Goal: Transaction & Acquisition: Purchase product/service

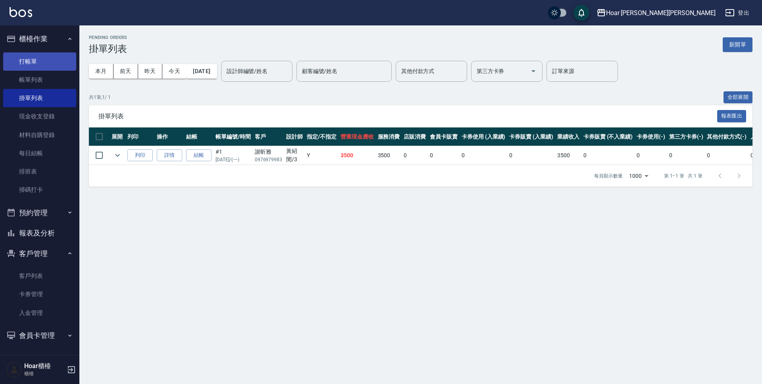
click at [66, 61] on link "打帳單" at bounding box center [39, 61] width 73 height 18
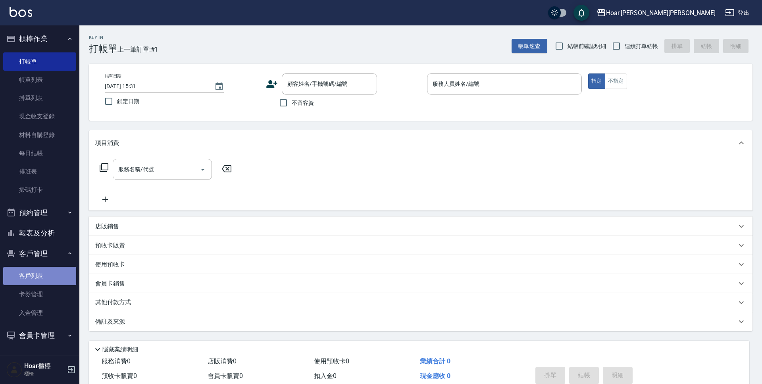
click at [49, 281] on link "客戶列表" at bounding box center [39, 276] width 73 height 18
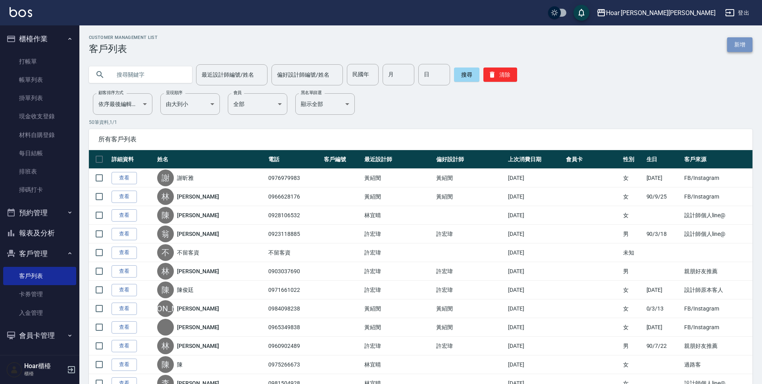
click at [743, 40] on link "新增" at bounding box center [739, 44] width 25 height 15
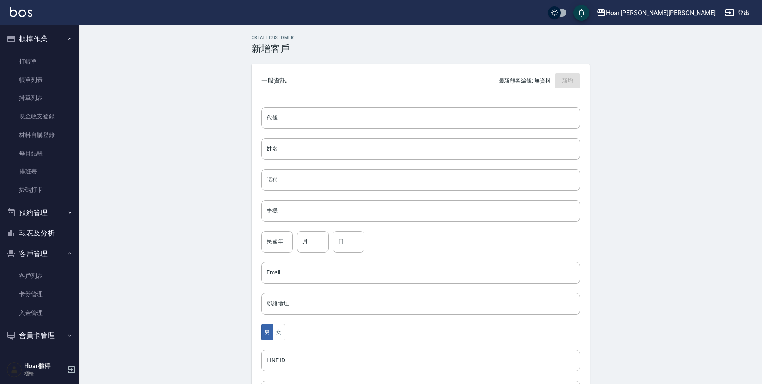
click at [414, 137] on div "代號 代號 姓名 姓名 暱稱 暱稱 手機 手機 民國年 民國年 月 月 日 日 Email Email 聯絡地址 聯絡地址 男 女 LINE ID LINE …" at bounding box center [421, 291] width 338 height 386
click at [414, 139] on input "姓名" at bounding box center [420, 147] width 319 height 21
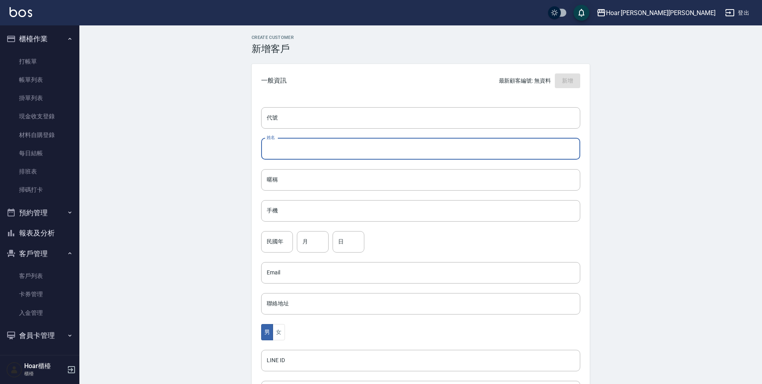
scroll to position [0, 0]
type input "易Ｓ"
click at [360, 209] on input "手機" at bounding box center [420, 210] width 319 height 21
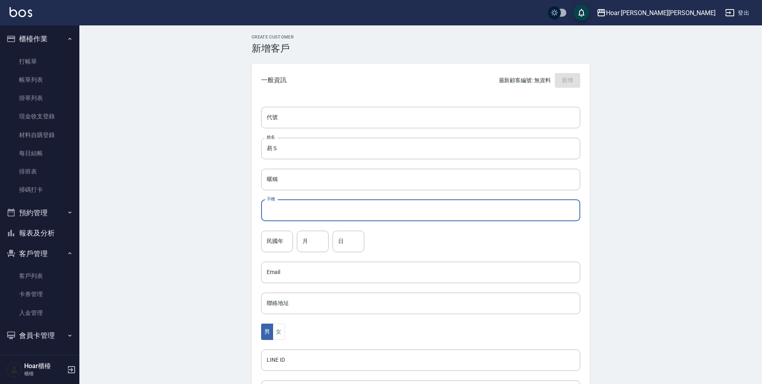
scroll to position [0, 0]
type input "ㄞ"
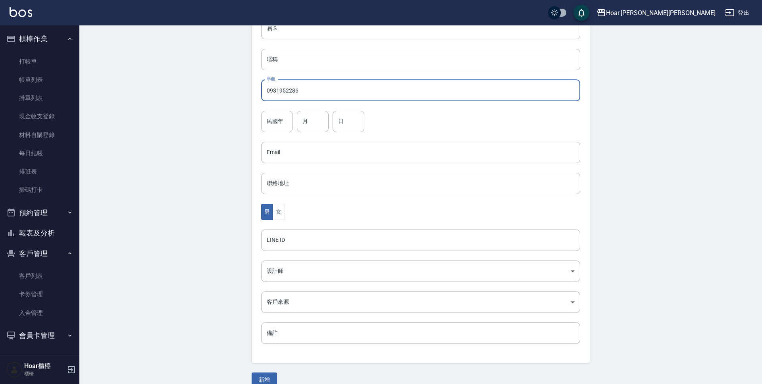
scroll to position [133, 0]
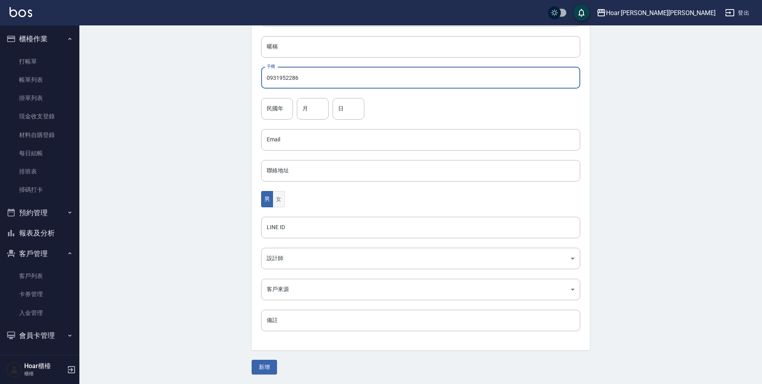
type input "0931952286"
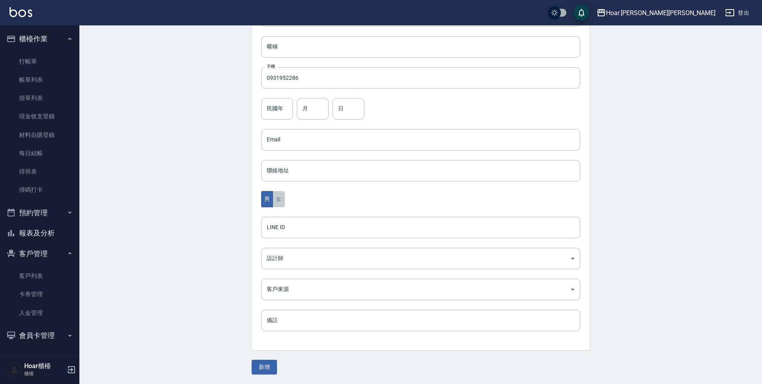
click at [280, 204] on button "女" at bounding box center [279, 199] width 12 height 16
click at [295, 288] on body "Hoar [PERSON_NAME][PERSON_NAME] 登出 櫃檯作業 打帳單 帳單列表 掛單列表 現金收支登錄 材料自購登錄 每日結帳 排班表 掃碼…" at bounding box center [381, 125] width 762 height 517
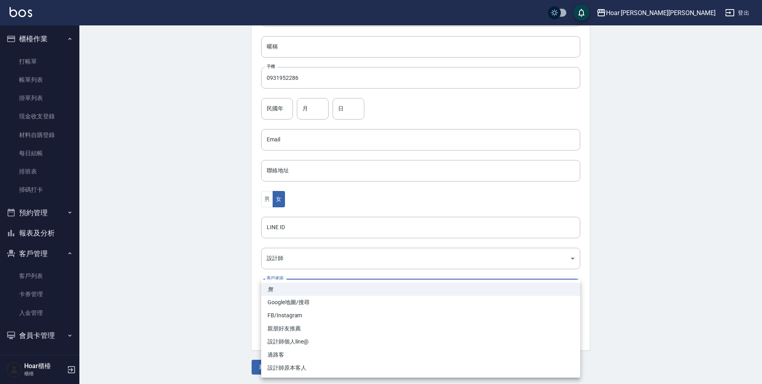
click at [293, 351] on li "過路客" at bounding box center [420, 354] width 319 height 13
type input "過路客"
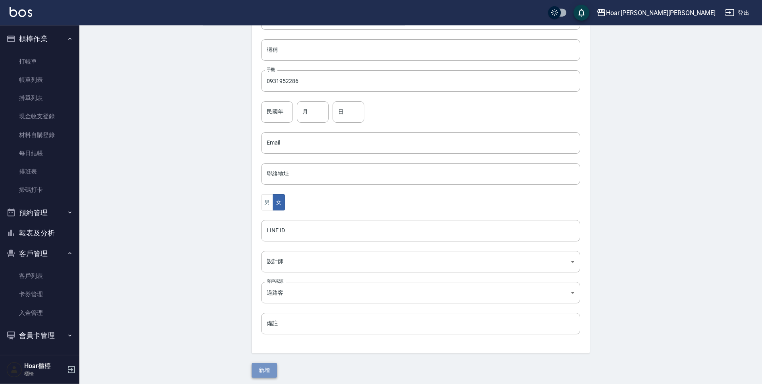
click at [266, 362] on div "Create Customer 新增客戶 一般資訊 最新顧客編號: 無資料 新增 代號 代號 姓名 易Ｓ 姓名 暱稱 暱稱 手機 0931952286 手機 …" at bounding box center [420, 141] width 357 height 472
click at [267, 361] on div "Create Customer 新增客戶 一般資訊 最新顧客編號: 無資料 新增 代號 代號 姓名 易Ｓ 姓名 暱稱 暱稱 手機 0931952286 手機 …" at bounding box center [420, 143] width 357 height 472
click at [268, 367] on button "新增" at bounding box center [264, 372] width 25 height 15
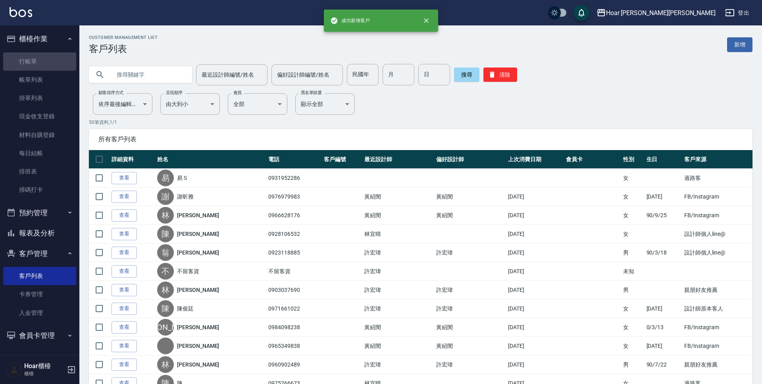
drag, startPoint x: 55, startPoint y: 60, endPoint x: 177, endPoint y: 104, distance: 129.6
click at [56, 60] on link "打帳單" at bounding box center [39, 61] width 73 height 18
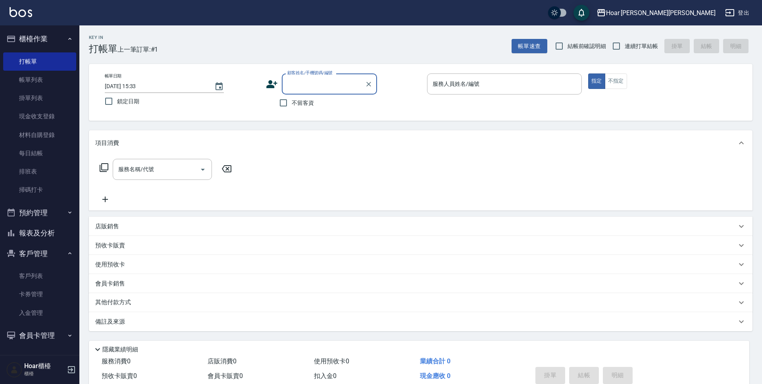
drag, startPoint x: 292, startPoint y: 82, endPoint x: 294, endPoint y: 87, distance: 5.2
click at [292, 82] on input "顧客姓名/手機號碼/編號" at bounding box center [323, 84] width 76 height 14
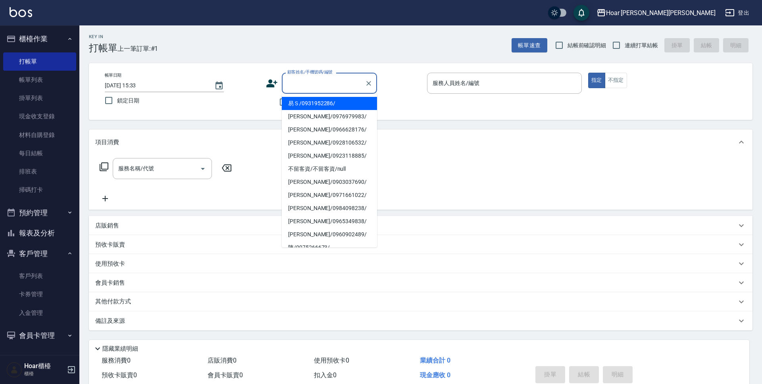
click at [308, 106] on li "易Ｓ/0931952286/" at bounding box center [329, 103] width 95 height 13
type input "易Ｓ/0931952286/"
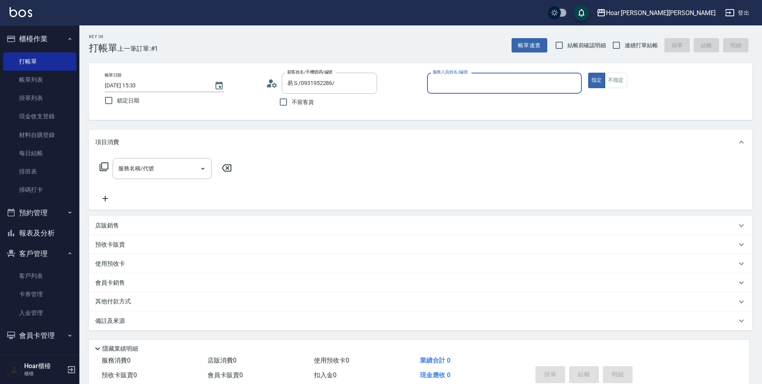
scroll to position [4, 0]
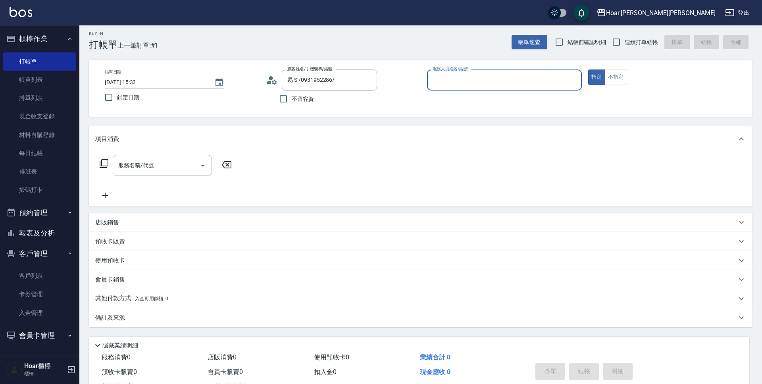
click at [489, 77] on input "服務人員姓名/編號" at bounding box center [505, 80] width 148 height 14
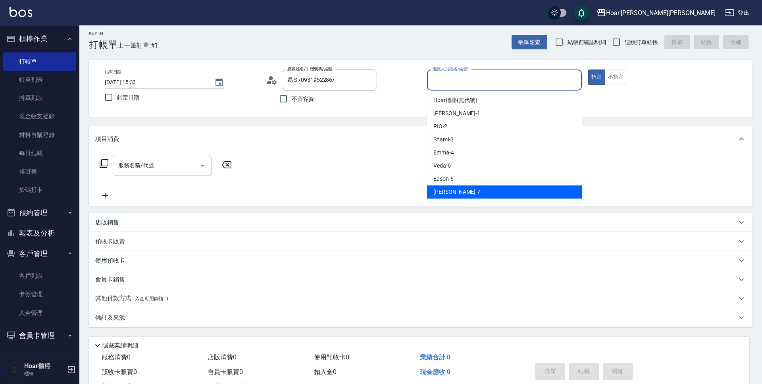
scroll to position [0, 0]
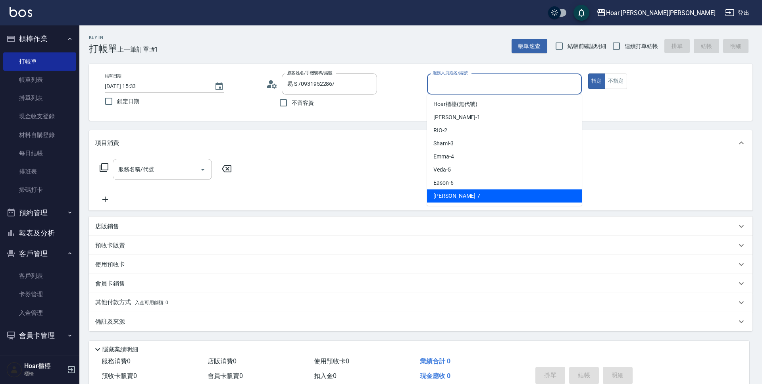
click at [466, 192] on div "[PERSON_NAME] -7" at bounding box center [504, 195] width 155 height 13
type input "[PERSON_NAME]-7"
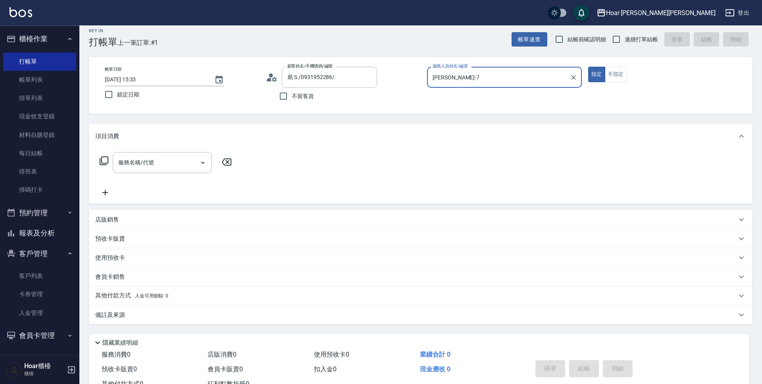
scroll to position [8, 0]
drag, startPoint x: 615, startPoint y: 72, endPoint x: 603, endPoint y: 73, distance: 12.0
click at [615, 72] on button "不指定" at bounding box center [616, 73] width 22 height 15
click at [164, 157] on div "服務名稱/代號 服務名稱/代號" at bounding box center [421, 175] width 664 height 55
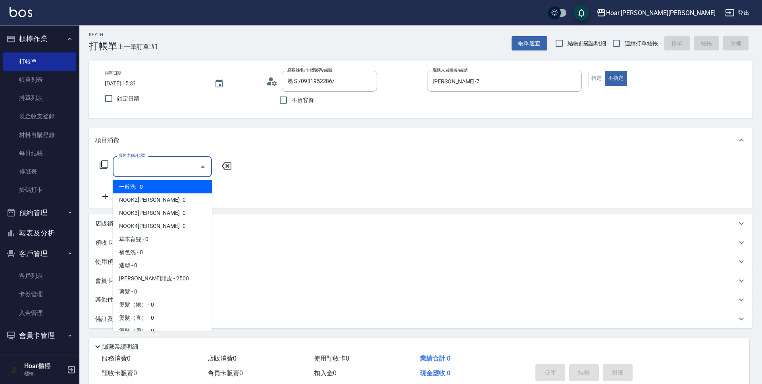
click at [165, 162] on input "服務名稱/代號" at bounding box center [156, 167] width 80 height 14
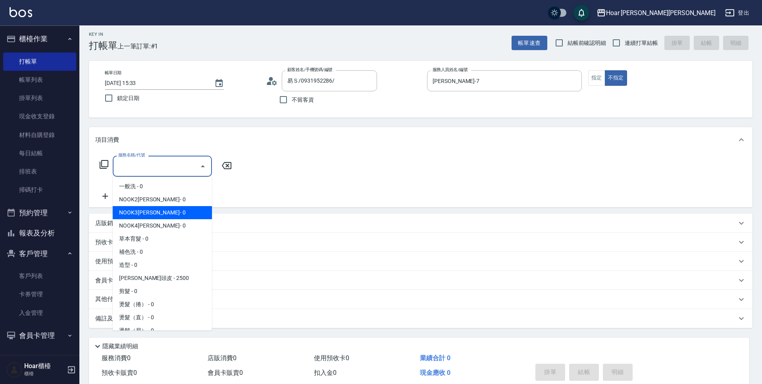
scroll to position [5, 0]
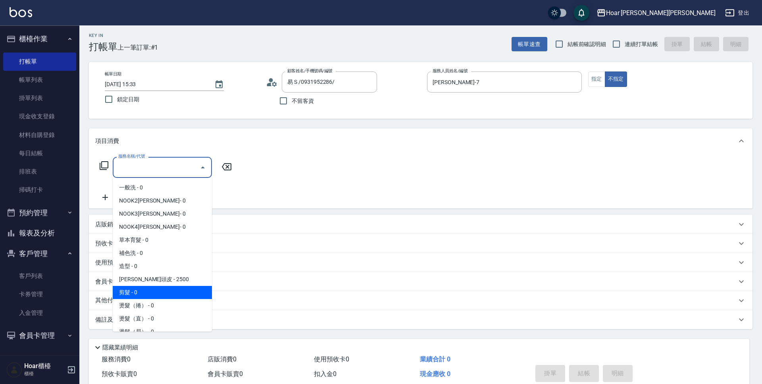
click at [137, 287] on span "剪髮 - 0" at bounding box center [162, 292] width 99 height 13
type input "剪髮(201)"
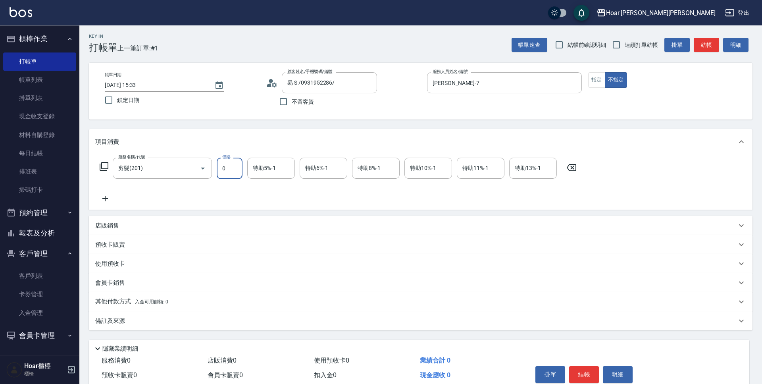
click at [230, 177] on input "0" at bounding box center [230, 168] width 26 height 21
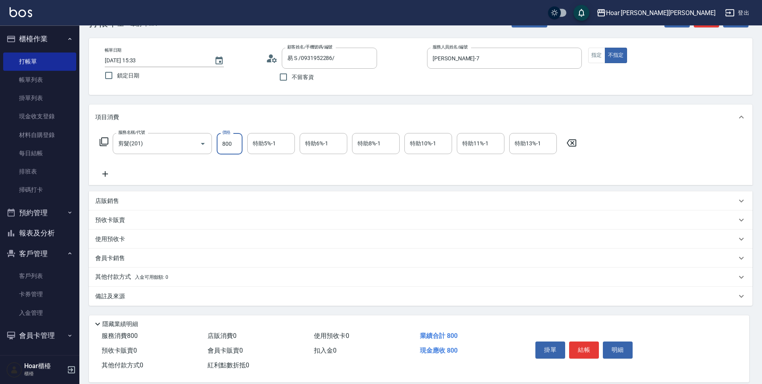
scroll to position [37, 0]
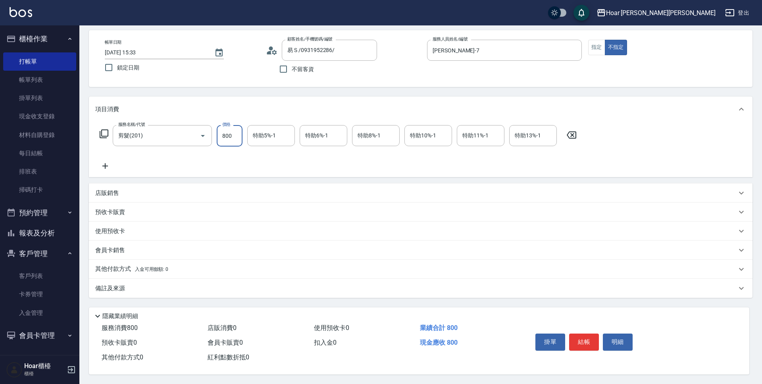
type input "800"
click at [113, 265] on p "其他付款方式 入金可用餘額: 0" at bounding box center [131, 269] width 73 height 9
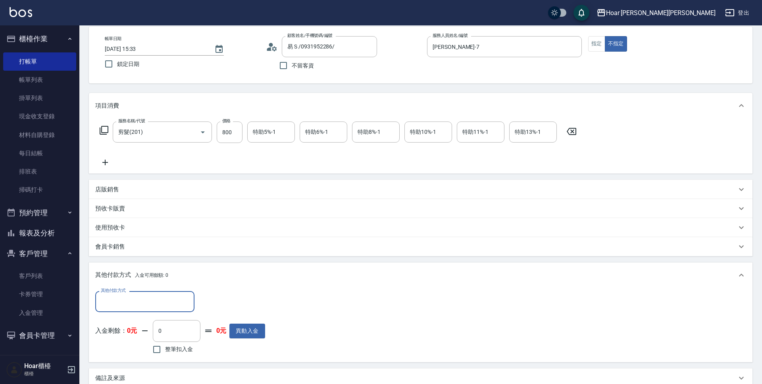
scroll to position [0, 0]
click at [123, 300] on input "其他付款方式" at bounding box center [145, 302] width 92 height 14
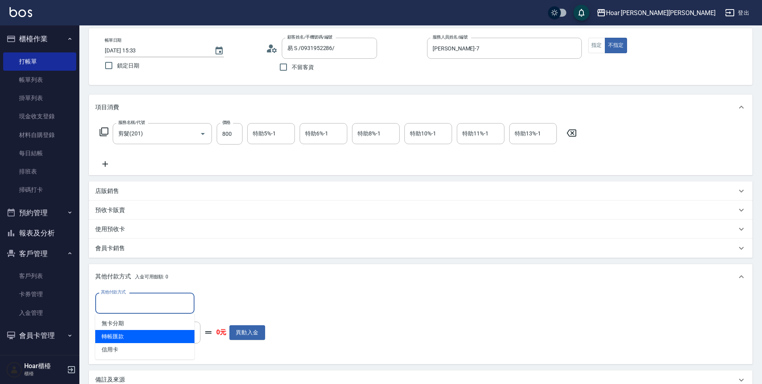
click at [141, 338] on span "轉帳匯款" at bounding box center [144, 336] width 99 height 13
type input "轉帳匯款"
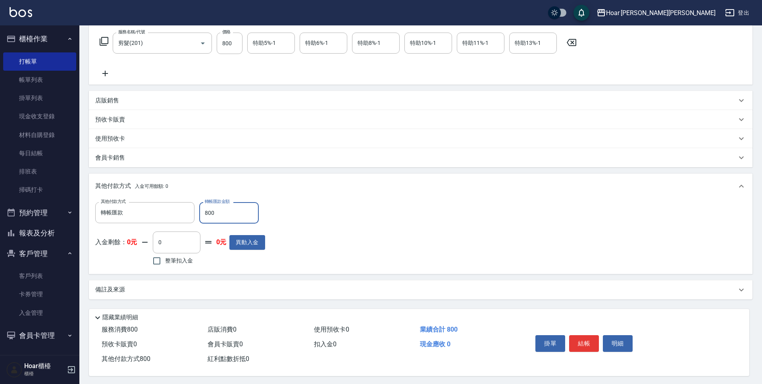
scroll to position [131, 0]
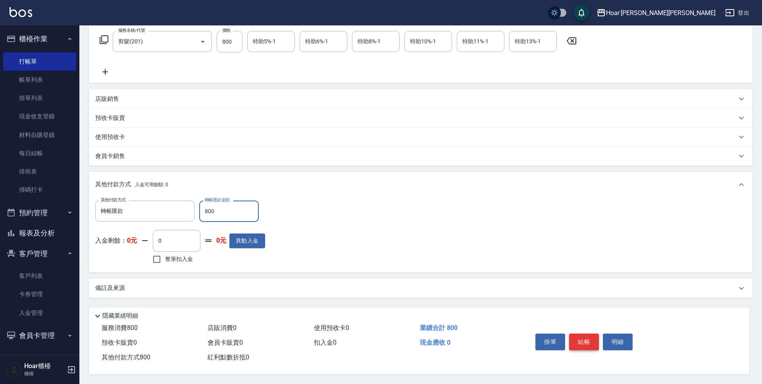
type input "800"
click at [586, 344] on button "結帳" at bounding box center [584, 341] width 30 height 17
